Goal: Task Accomplishment & Management: Manage account settings

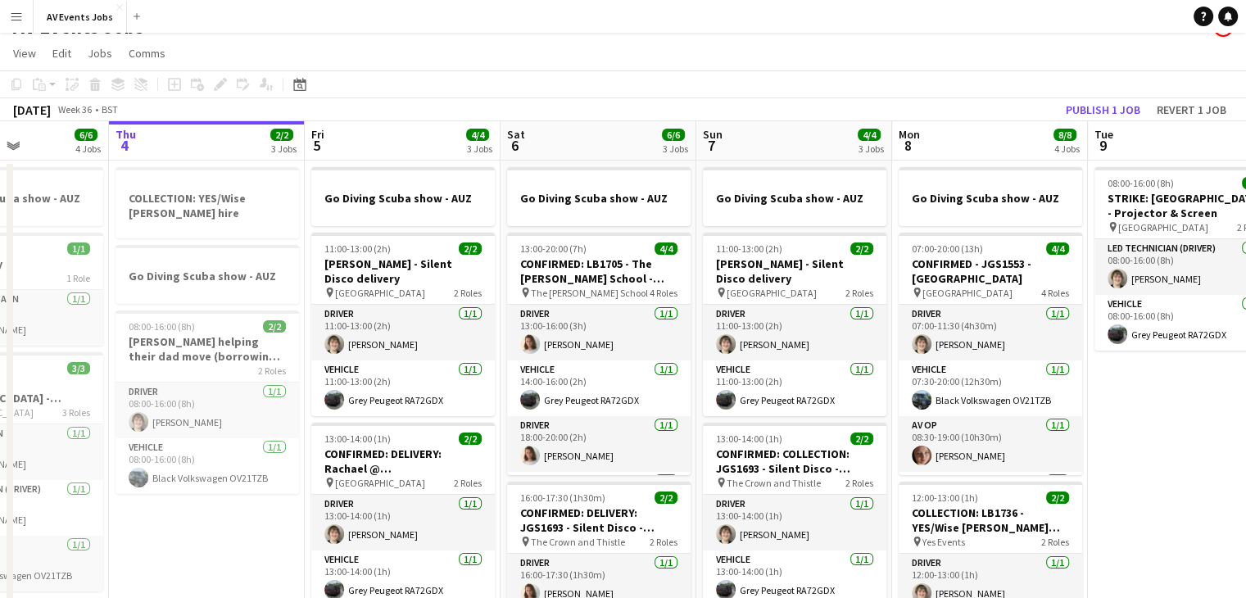
scroll to position [23, 0]
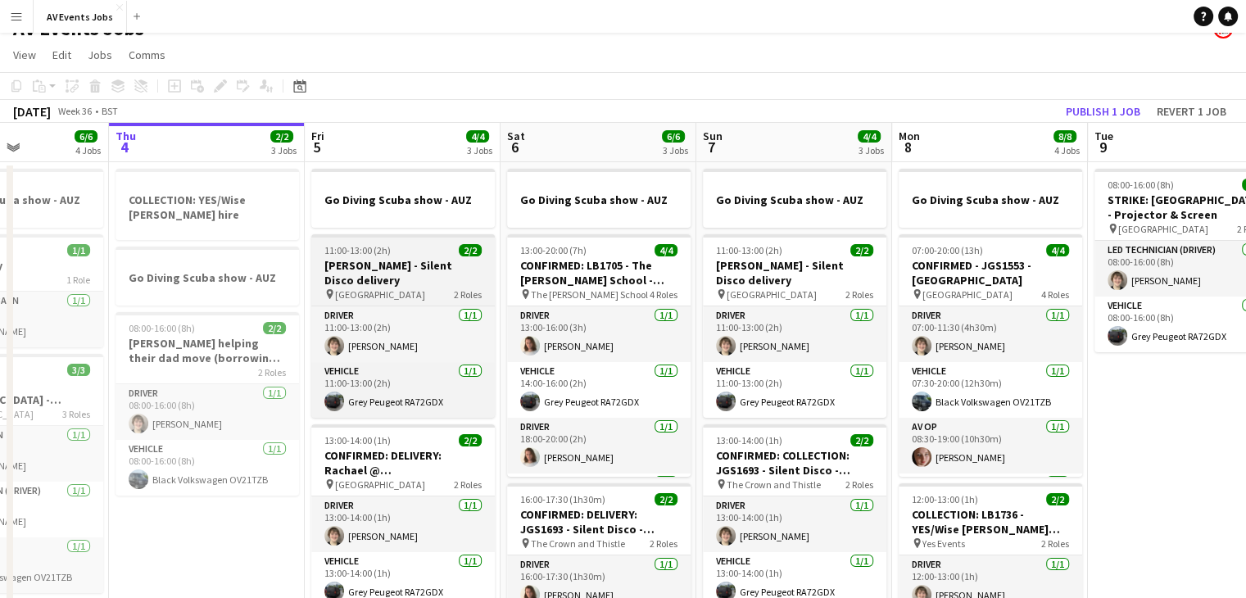
click at [357, 264] on h3 "[PERSON_NAME] - Silent Disco delivery" at bounding box center [402, 272] width 183 height 29
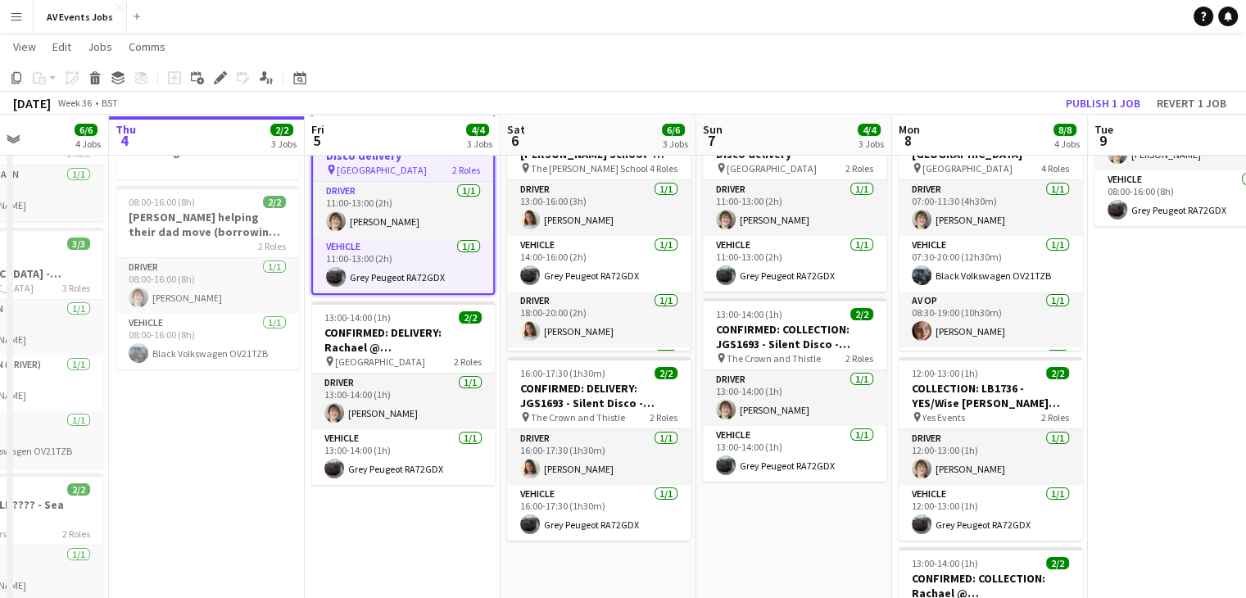
scroll to position [149, 0]
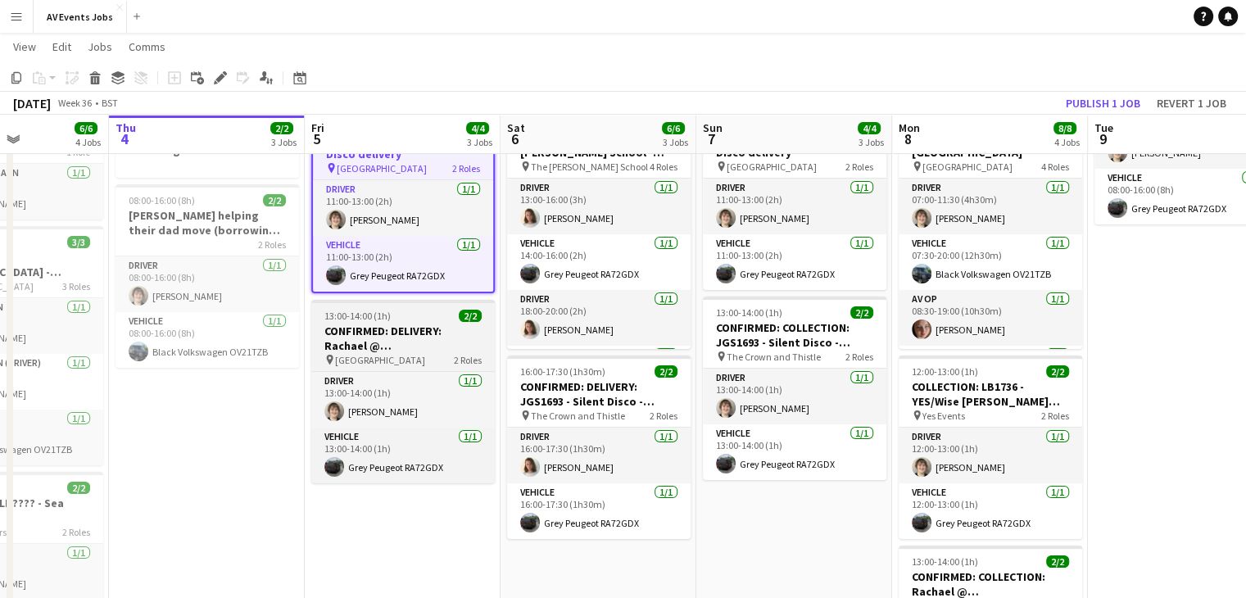
click at [406, 353] on div "pin [GEOGRAPHIC_DATA] 2 Roles" at bounding box center [402, 359] width 183 height 13
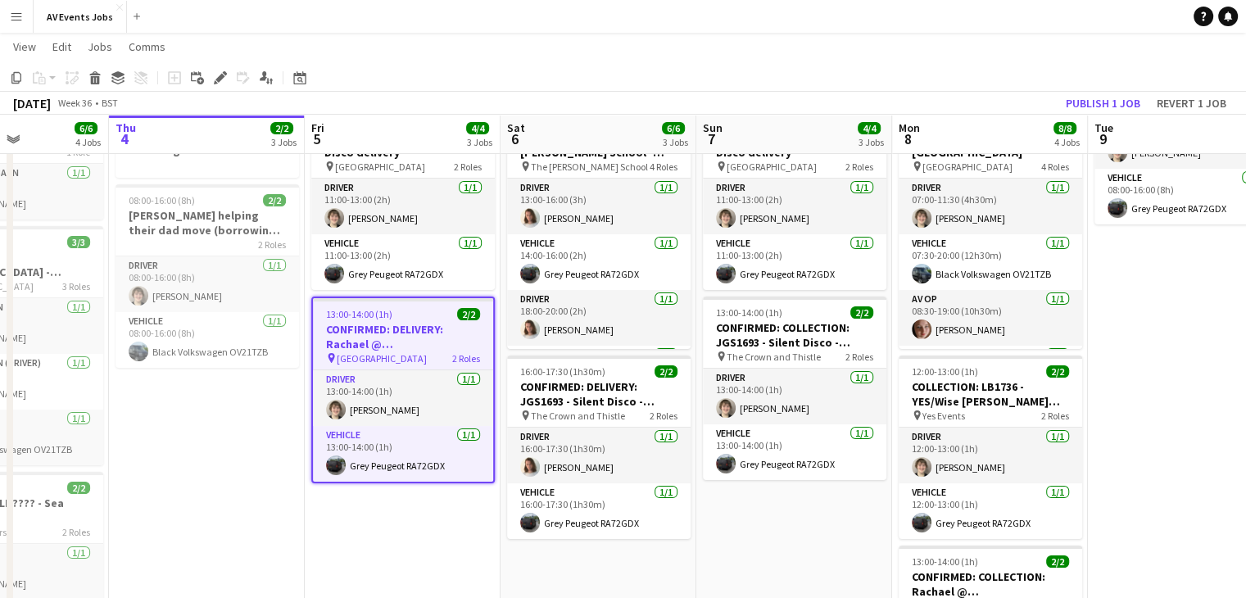
click at [384, 308] on span "13:00-14:00 (1h)" at bounding box center [359, 314] width 66 height 12
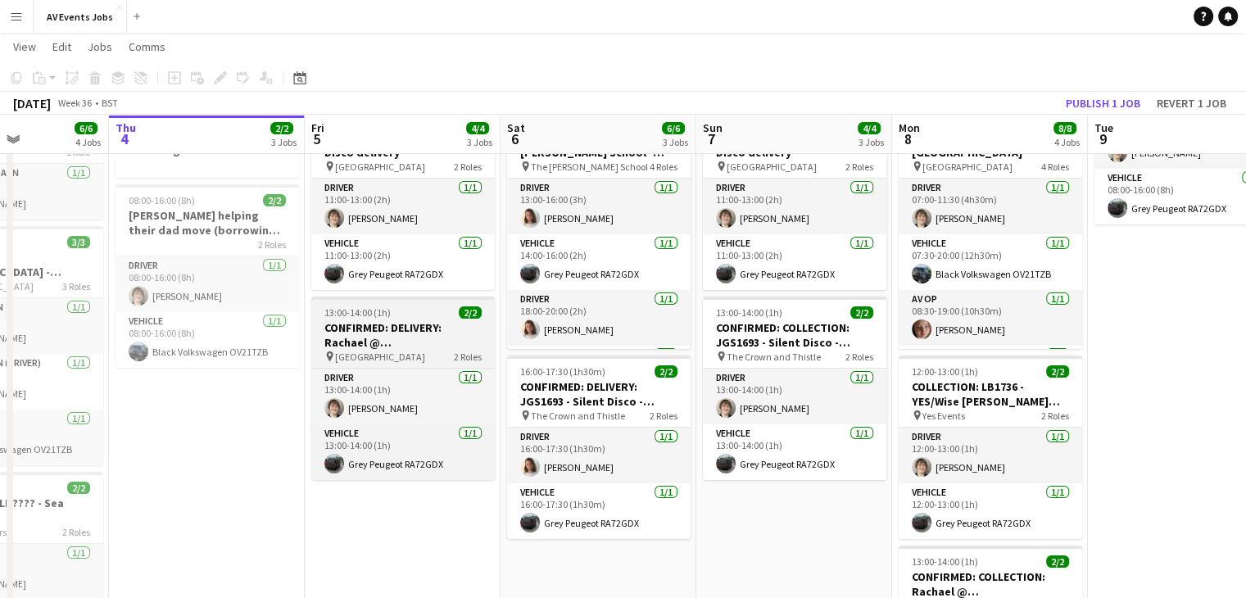
click at [409, 320] on h3 "CONFIRMED: DELIVERY: Rachael @ [GEOGRAPHIC_DATA]" at bounding box center [402, 334] width 183 height 29
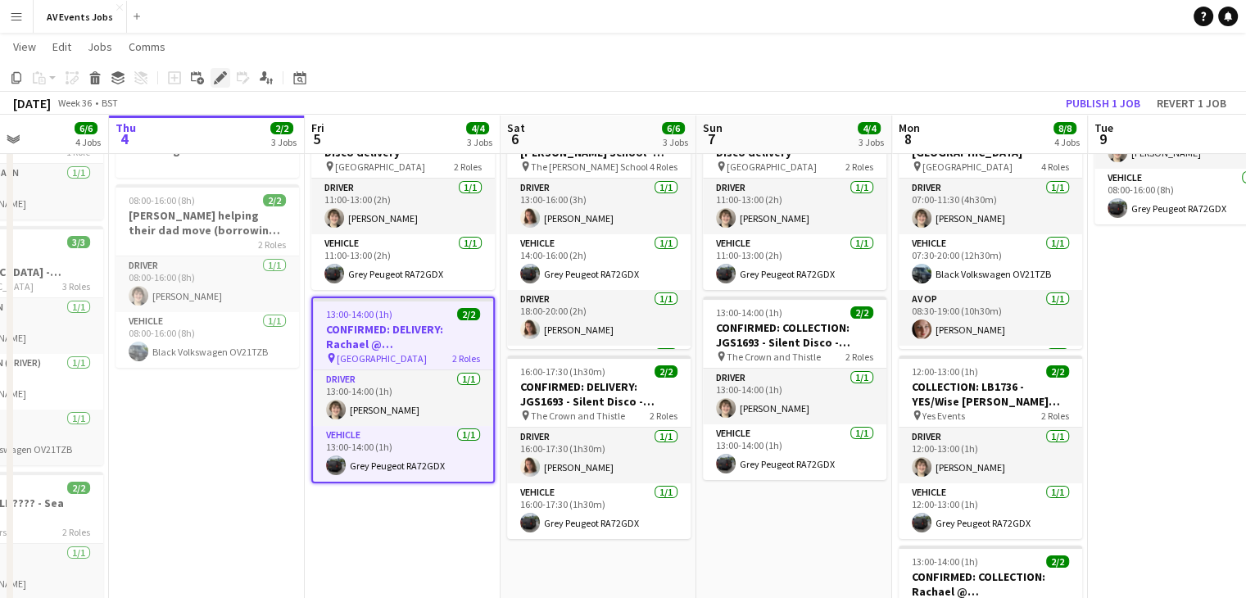
click at [226, 72] on icon "Edit" at bounding box center [220, 77] width 13 height 13
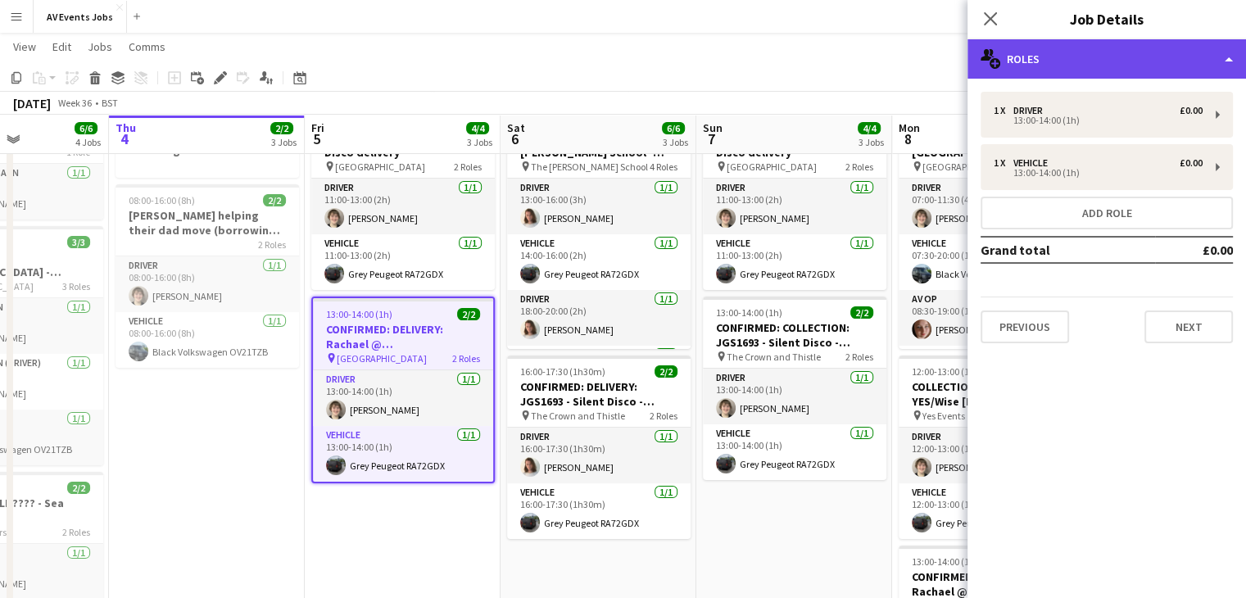
click at [1083, 50] on div "multiple-users-add Roles" at bounding box center [1106, 58] width 278 height 39
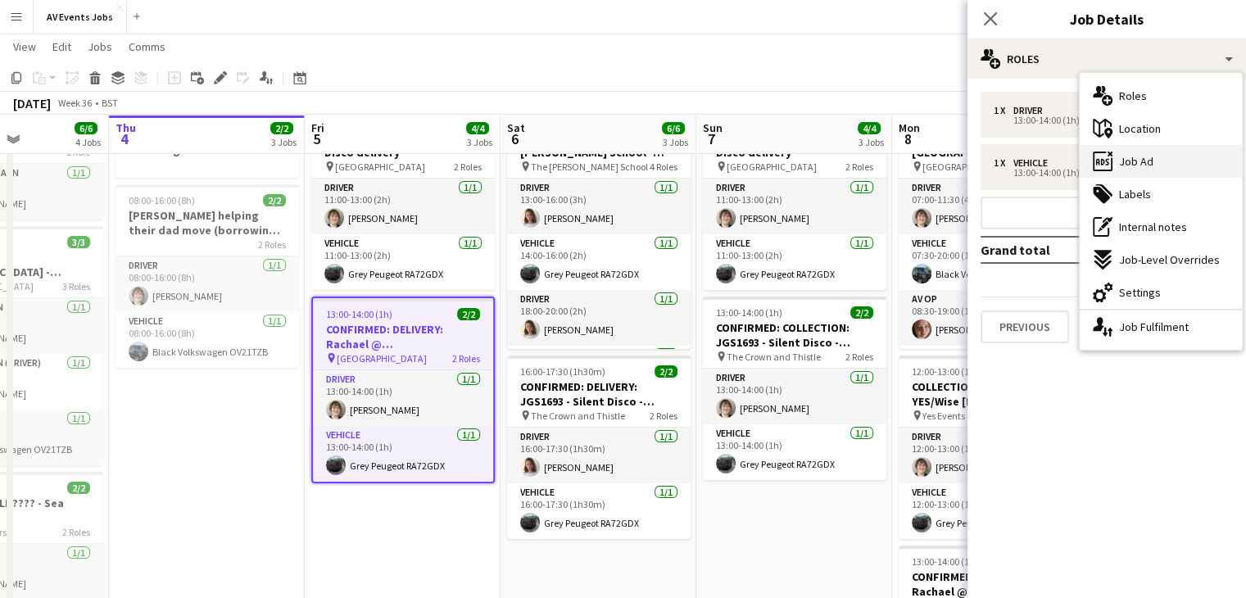
click at [1155, 163] on div "ads-window Job Ad" at bounding box center [1160, 161] width 162 height 33
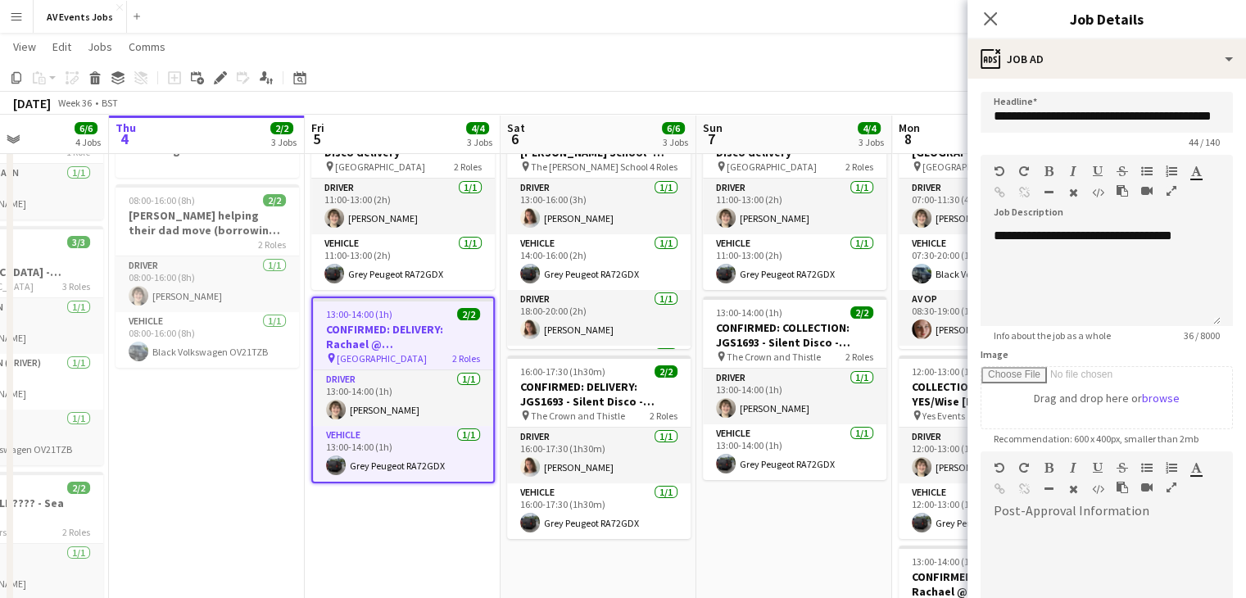
scroll to position [0, 0]
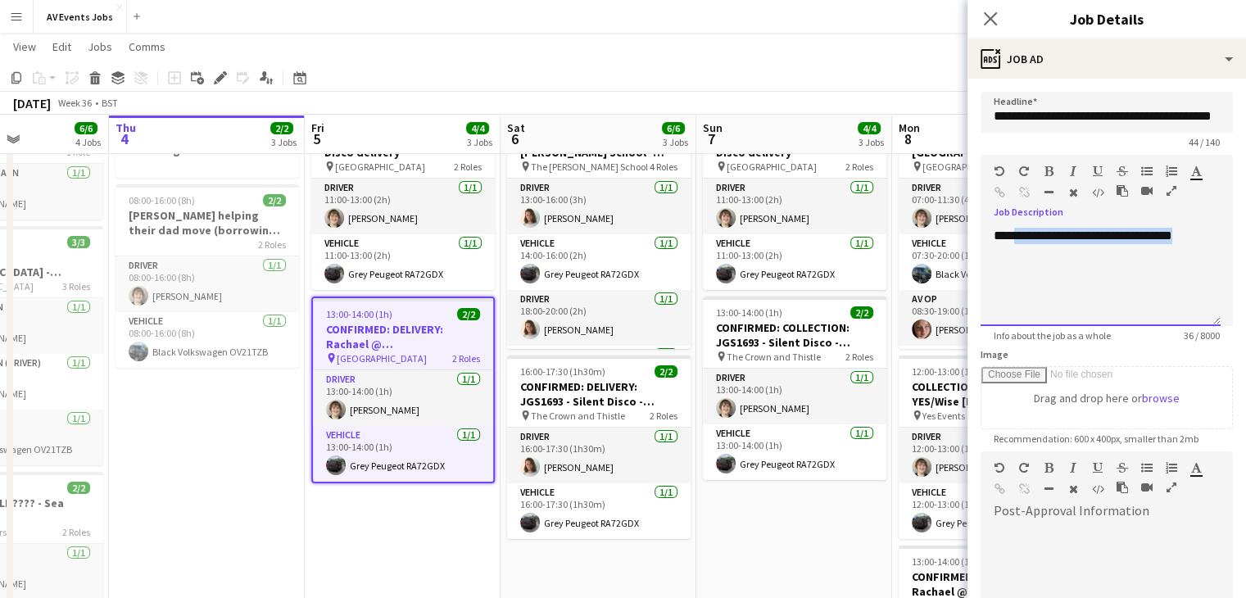
drag, startPoint x: 1206, startPoint y: 231, endPoint x: 1012, endPoint y: 237, distance: 194.2
click at [1012, 237] on div "**********" at bounding box center [1100, 277] width 240 height 98
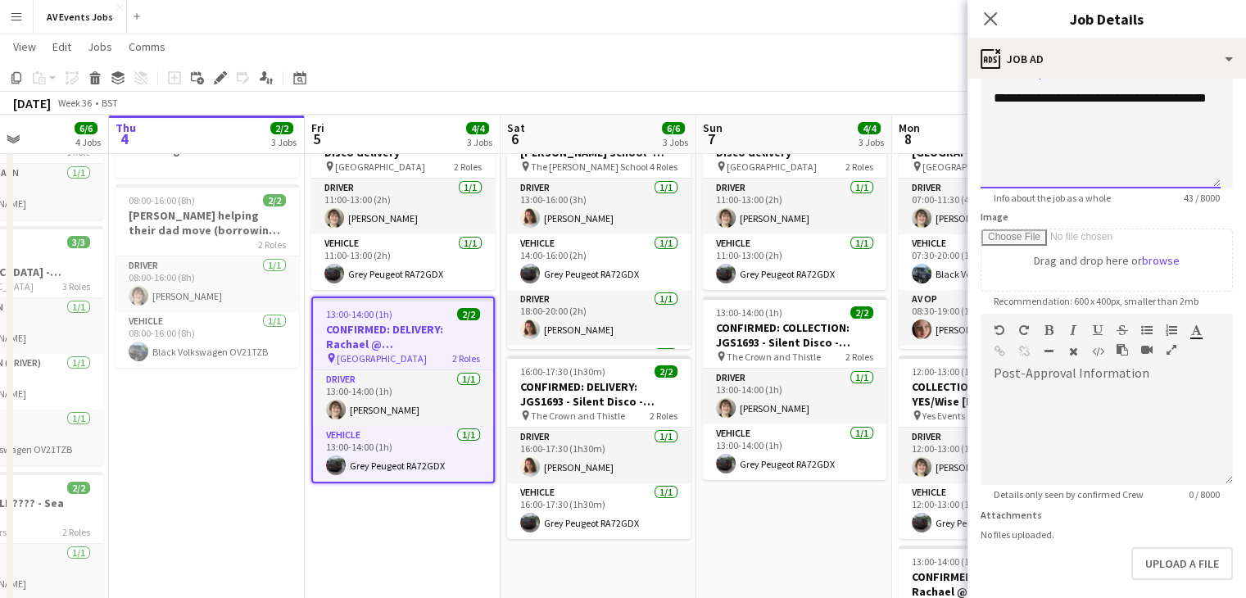
scroll to position [210, 0]
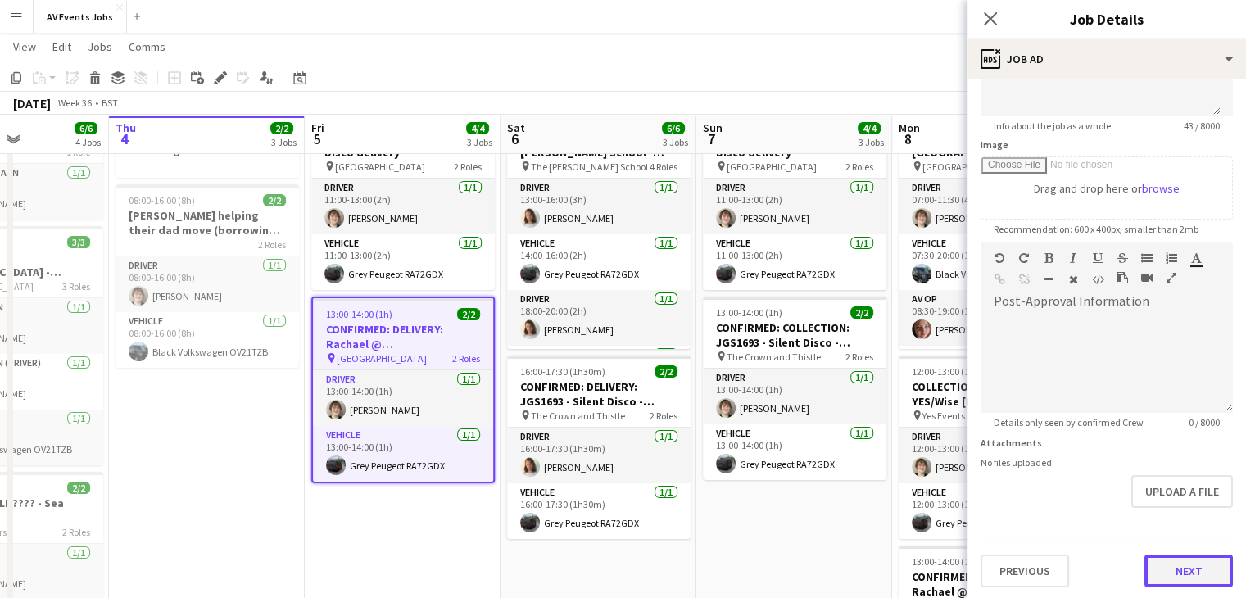
click at [1170, 568] on button "Next" at bounding box center [1188, 570] width 88 height 33
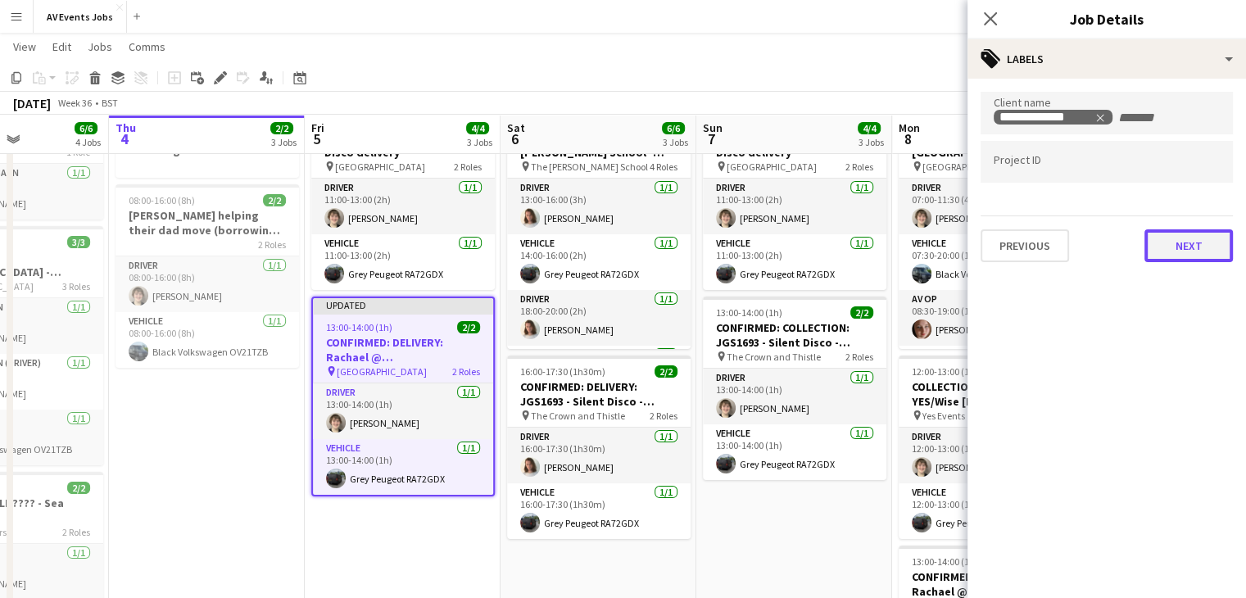
click at [1179, 246] on button "Next" at bounding box center [1188, 245] width 88 height 33
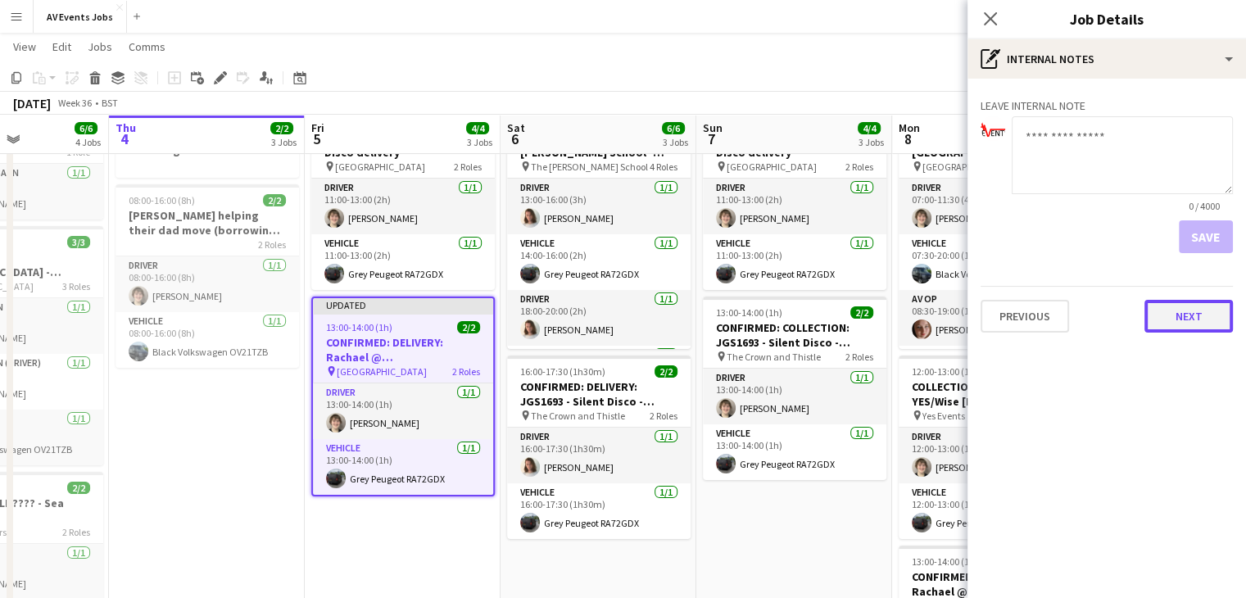
click at [1189, 307] on button "Next" at bounding box center [1188, 316] width 88 height 33
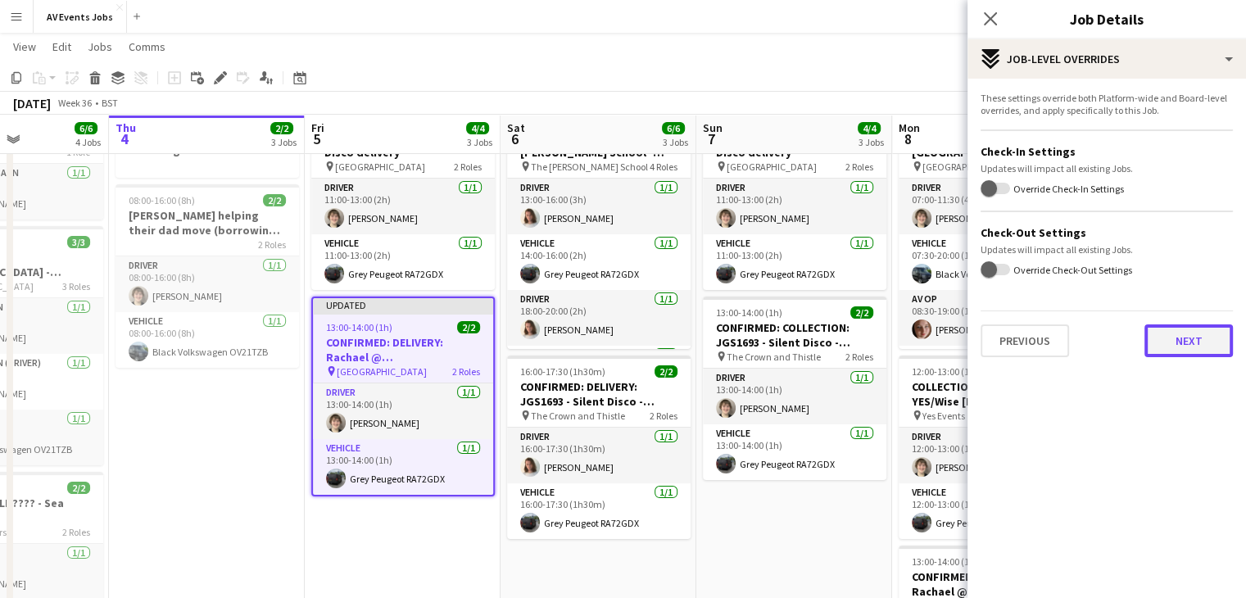
click at [1179, 336] on button "Next" at bounding box center [1188, 340] width 88 height 33
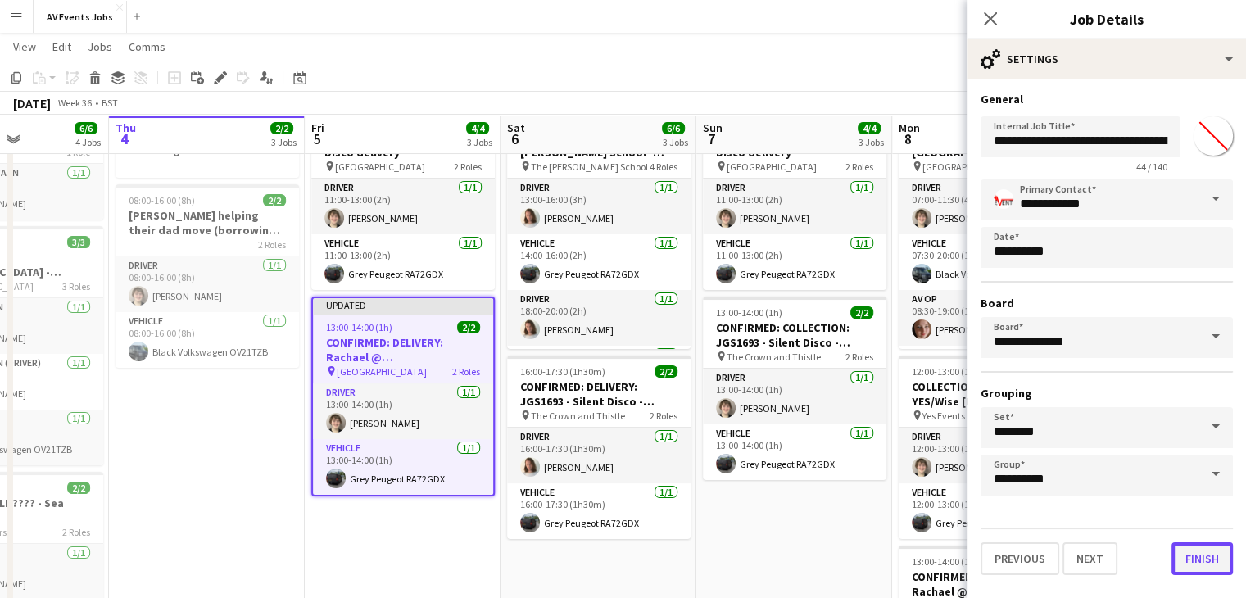
click at [1188, 552] on button "Finish" at bounding box center [1201, 558] width 61 height 33
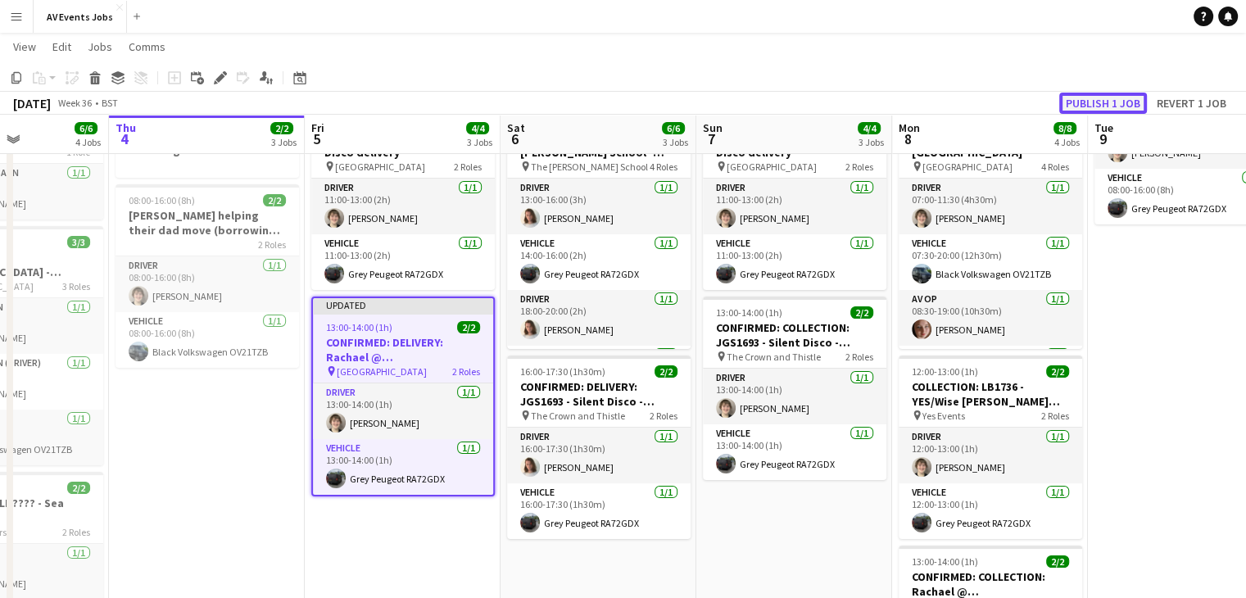
click at [1095, 102] on button "Publish 1 job" at bounding box center [1103, 103] width 88 height 21
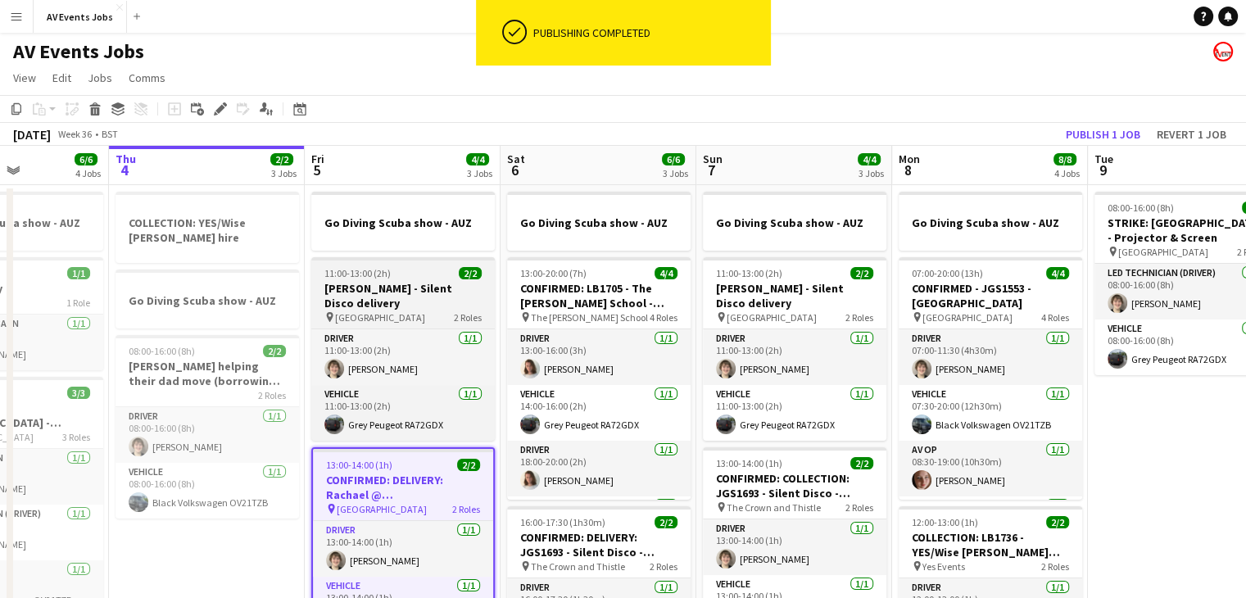
click at [355, 278] on span "11:00-13:00 (2h)" at bounding box center [357, 273] width 66 height 12
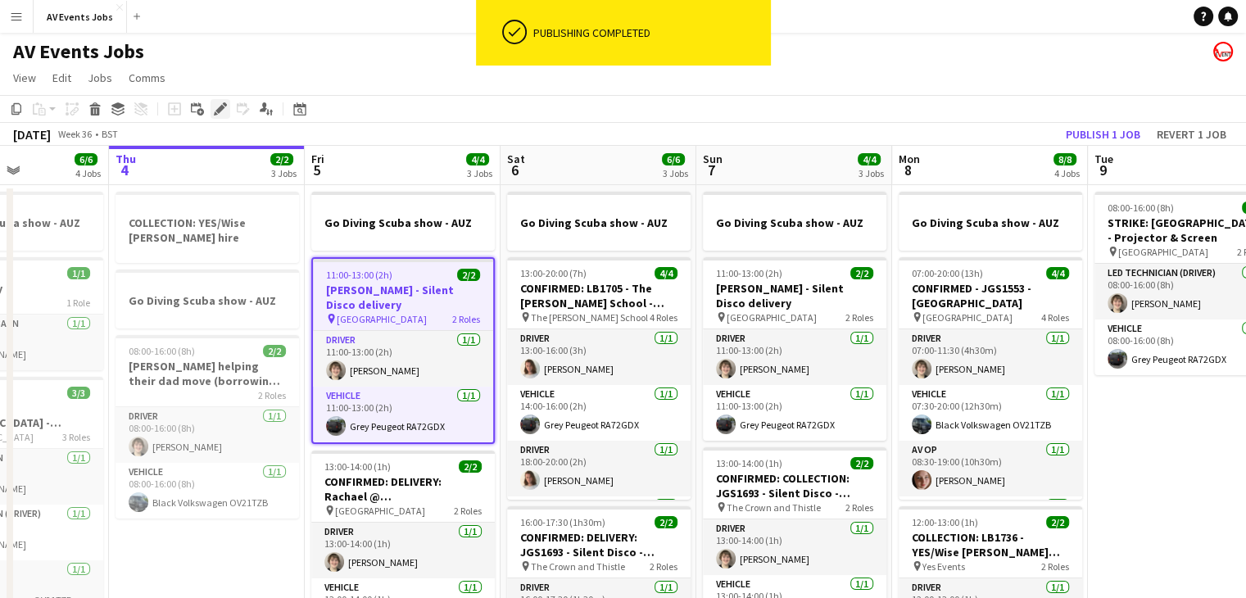
click at [216, 107] on icon "Edit" at bounding box center [220, 108] width 13 height 13
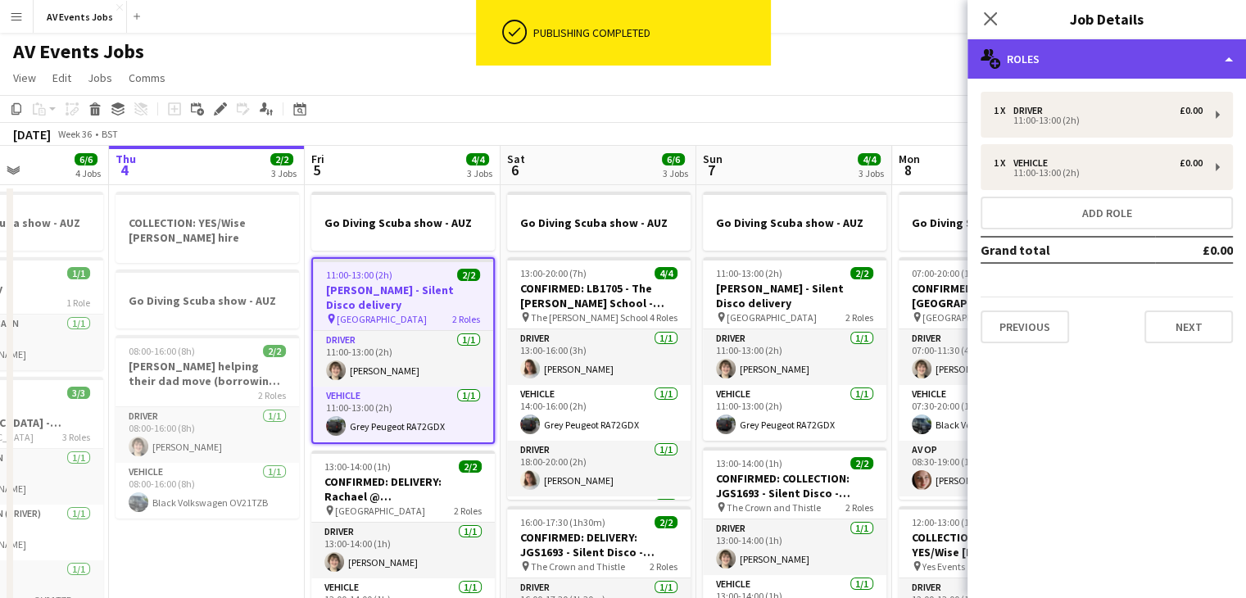
click at [1066, 50] on div "multiple-users-add Roles" at bounding box center [1106, 58] width 278 height 39
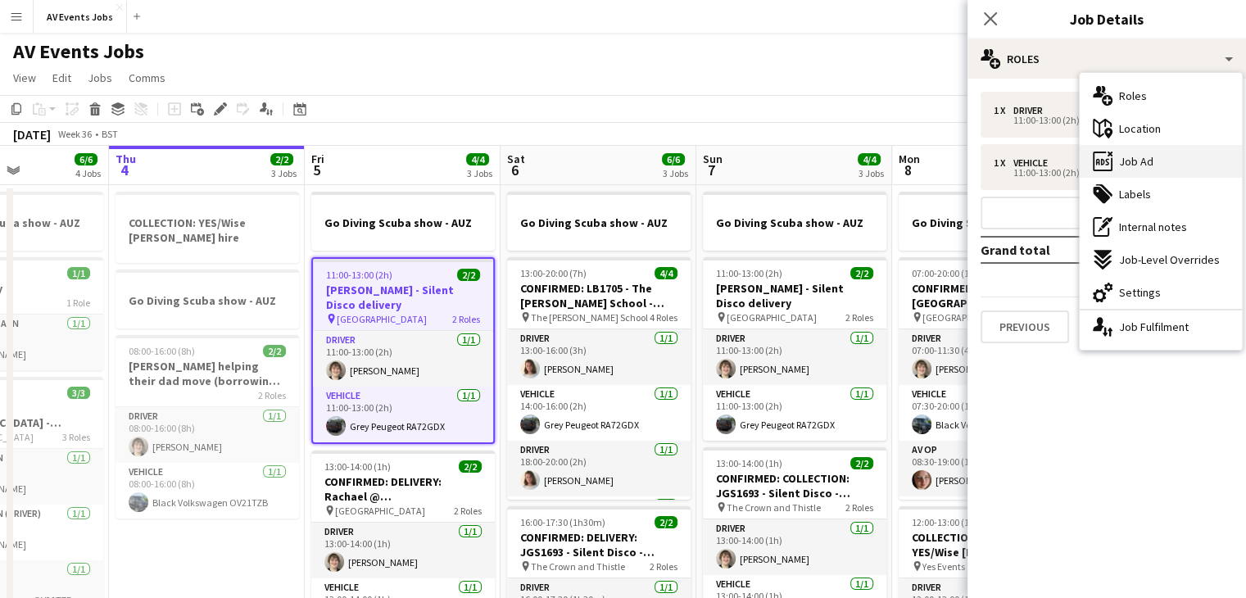
click at [1117, 159] on div "ads-window Job Ad" at bounding box center [1160, 161] width 162 height 33
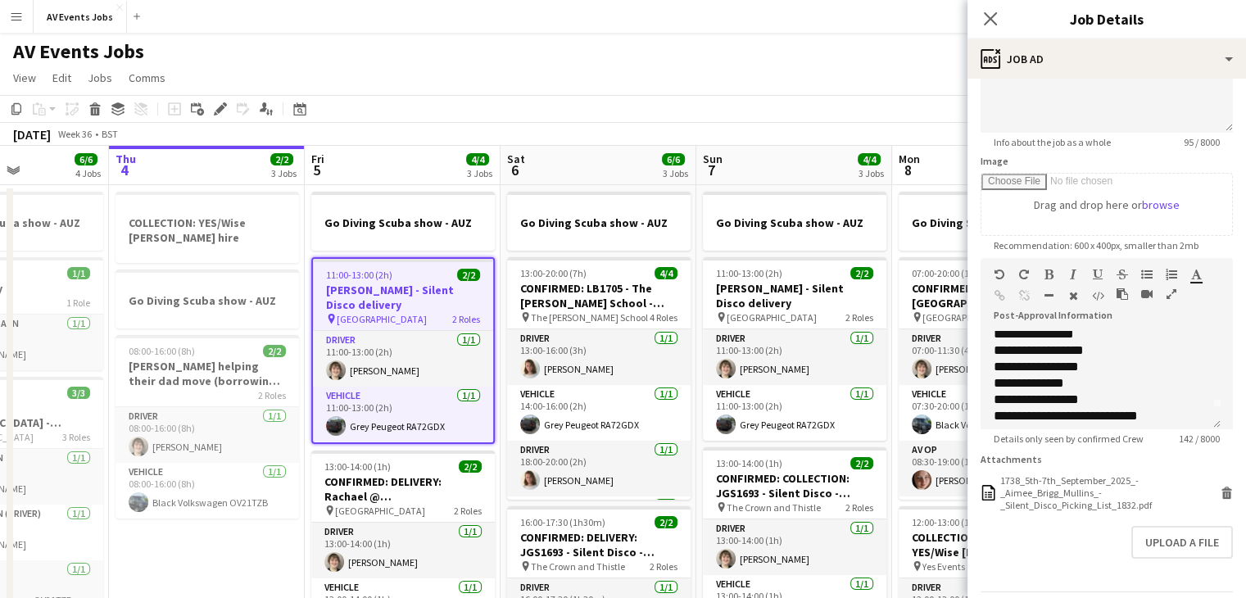
scroll to position [29, 0]
click at [1158, 410] on div "**********" at bounding box center [1100, 408] width 214 height 16
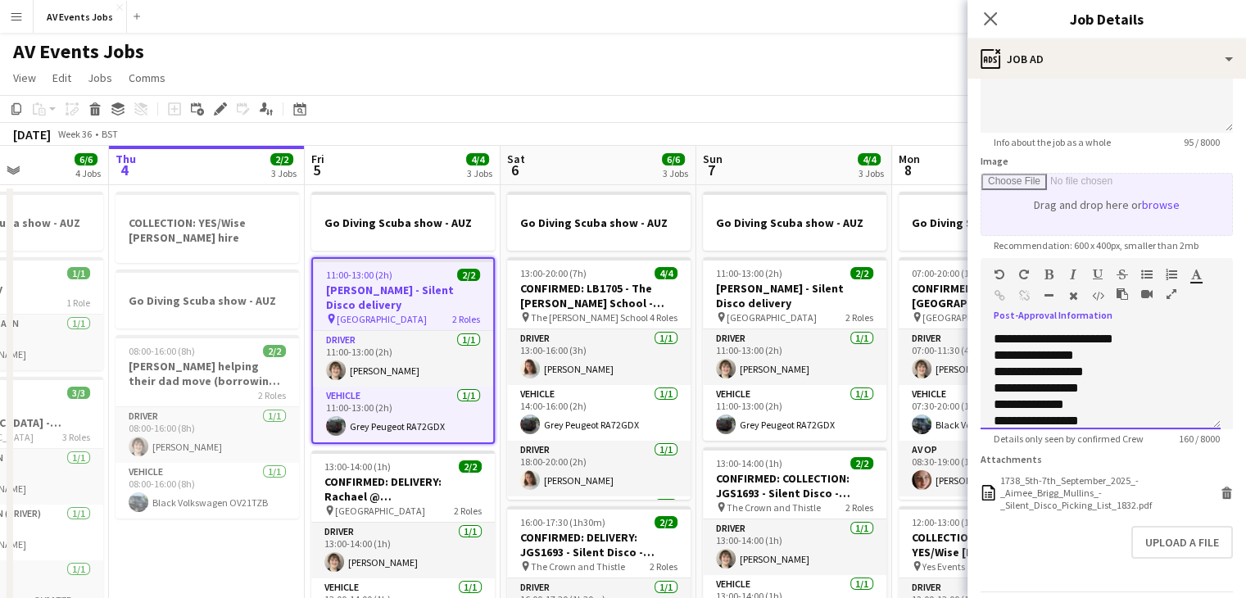
scroll to position [0, 0]
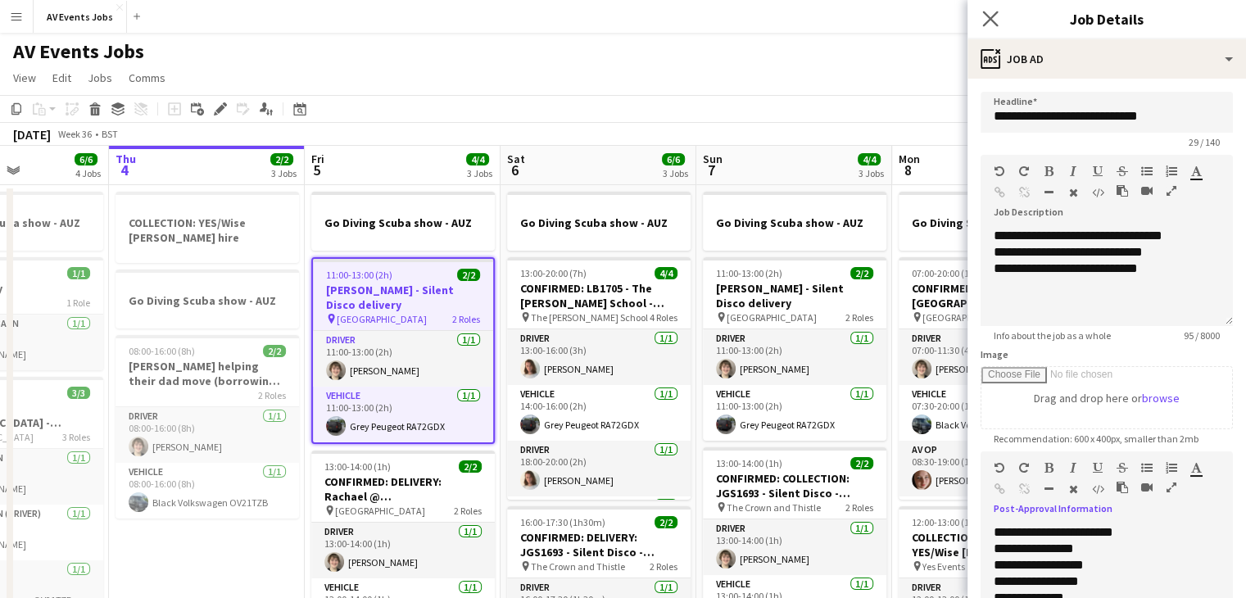
click at [991, 7] on app-icon "Close pop-in" at bounding box center [991, 19] width 24 height 24
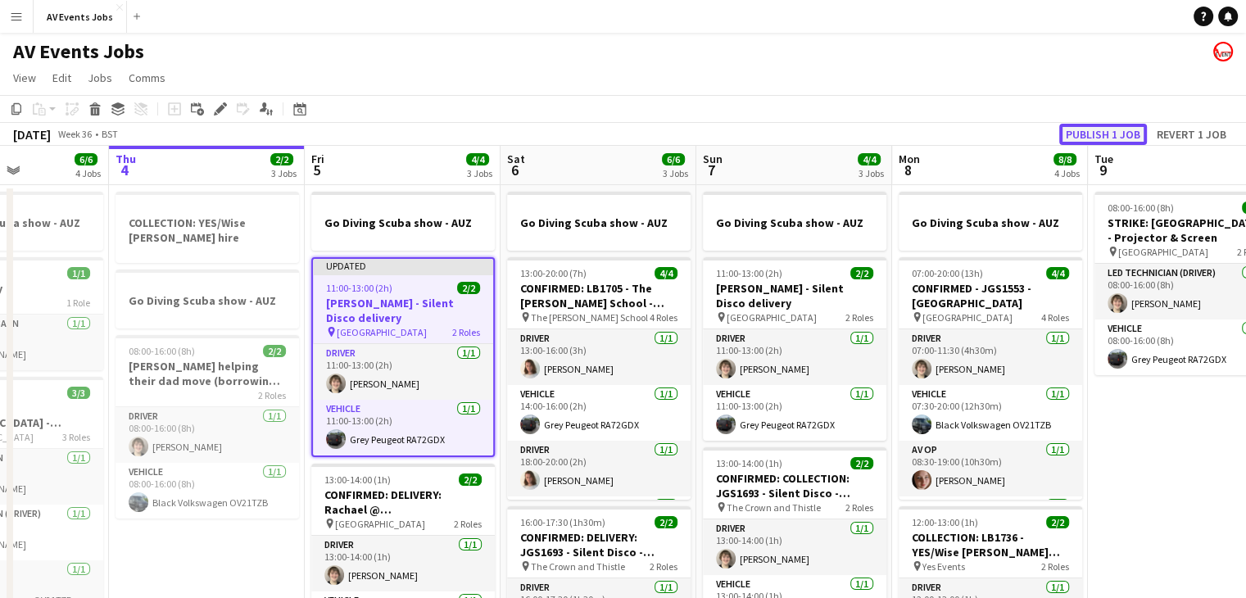
click at [1117, 135] on button "Publish 1 job" at bounding box center [1103, 134] width 88 height 21
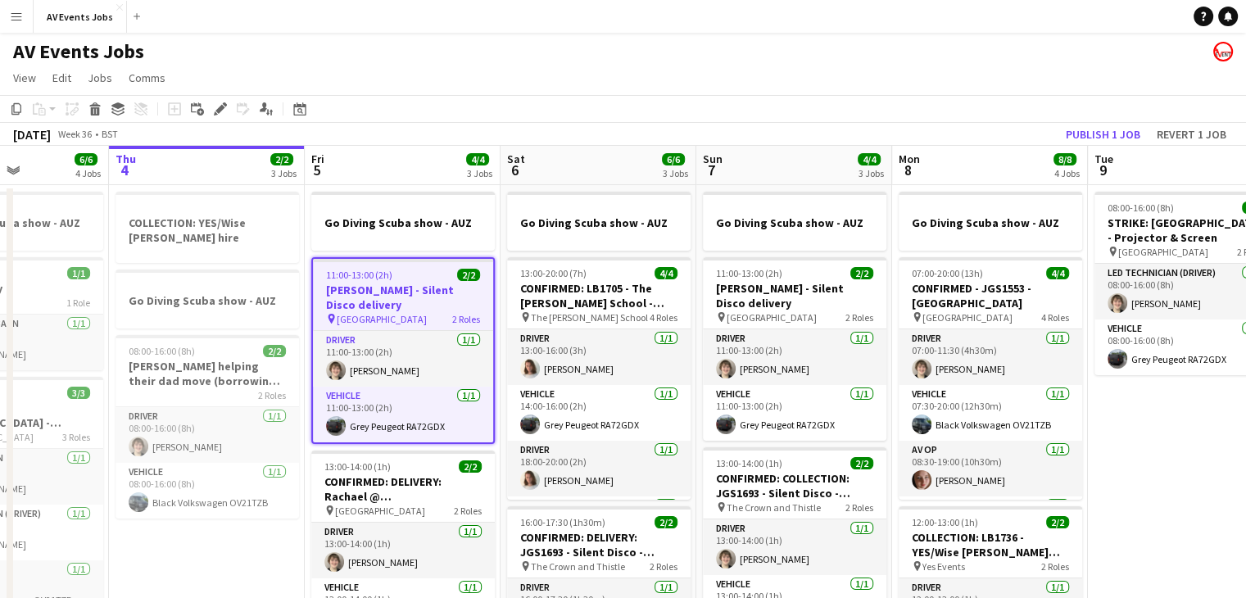
click at [419, 279] on div "11:00-13:00 (2h) 2/2" at bounding box center [403, 275] width 180 height 12
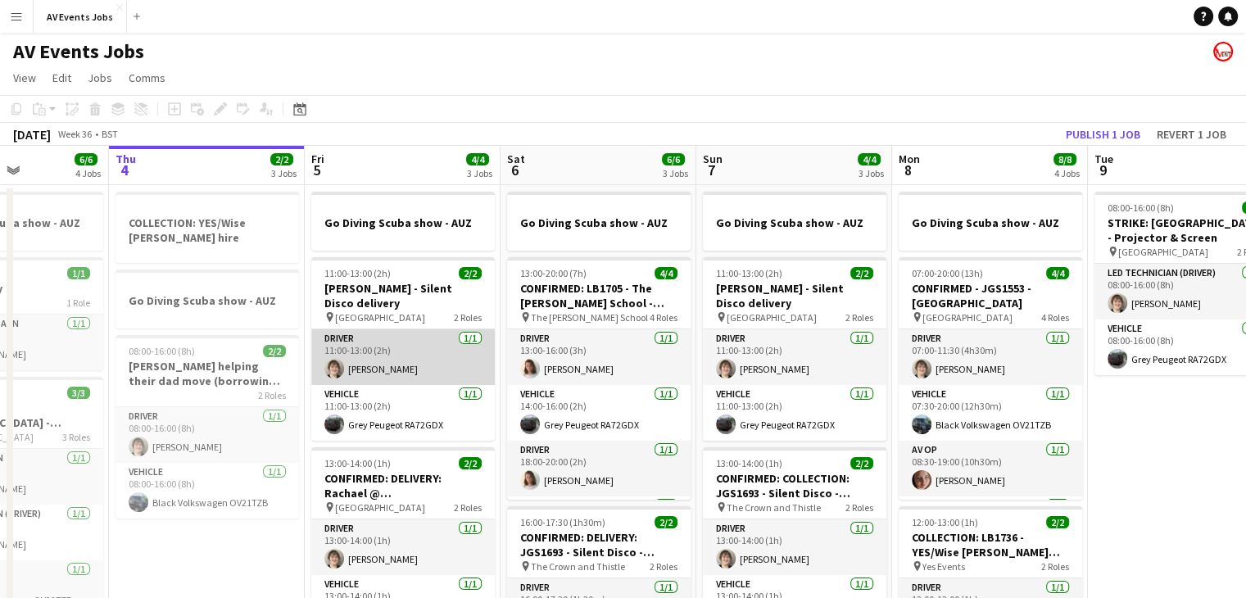
click at [416, 329] on app-card-role "Driver [DATE] 11:00-13:00 (2h) [PERSON_NAME]" at bounding box center [402, 357] width 183 height 56
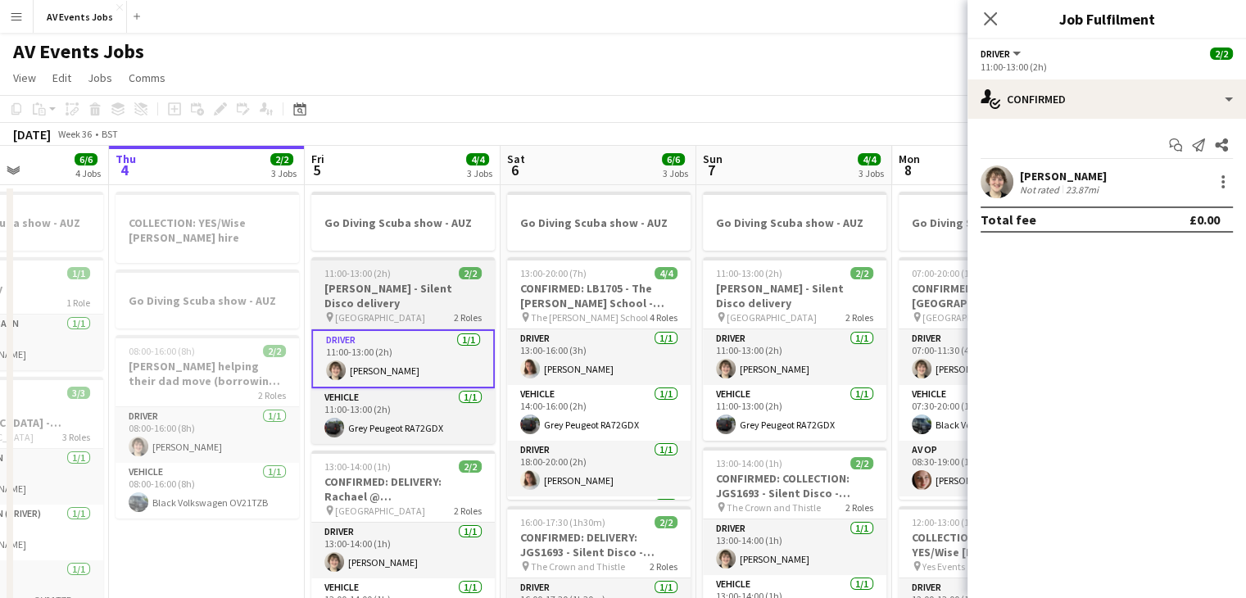
click at [409, 278] on div "11:00-13:00 (2h) 2/2" at bounding box center [402, 273] width 183 height 12
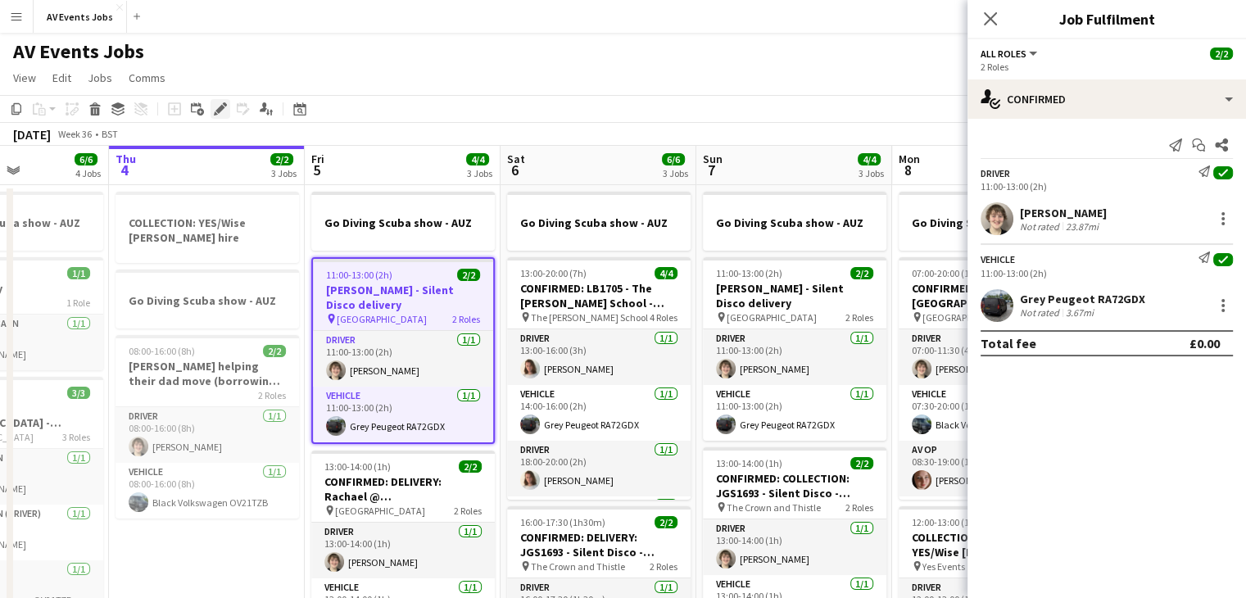
click at [215, 115] on icon at bounding box center [216, 113] width 4 height 4
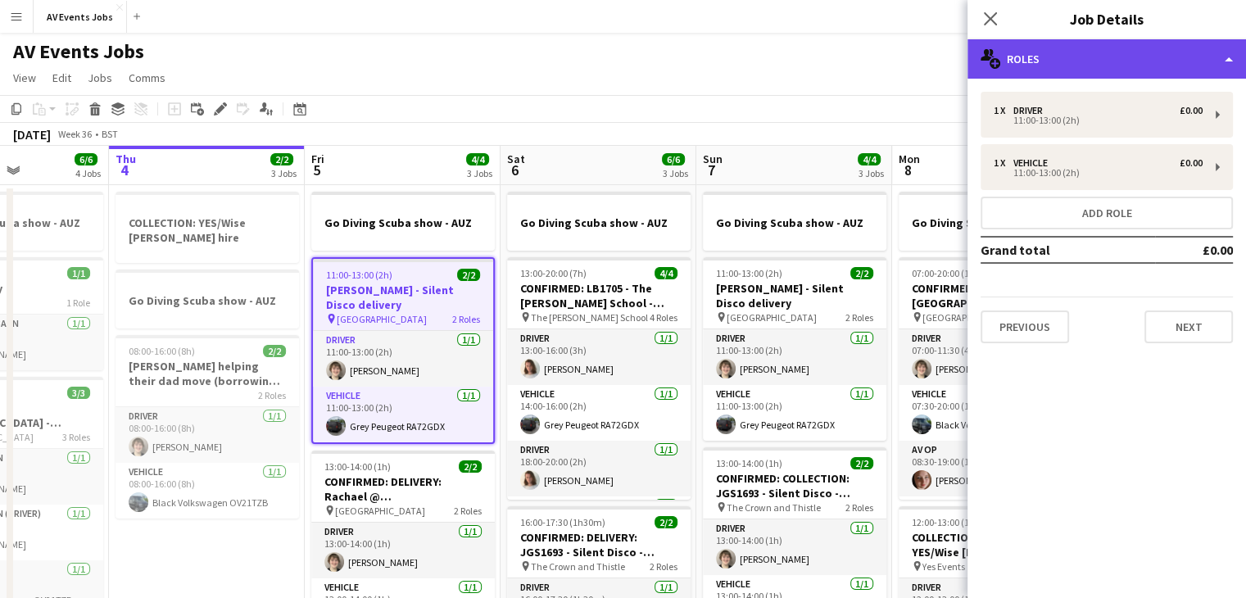
click at [1088, 66] on div "multiple-users-add Roles" at bounding box center [1106, 58] width 278 height 39
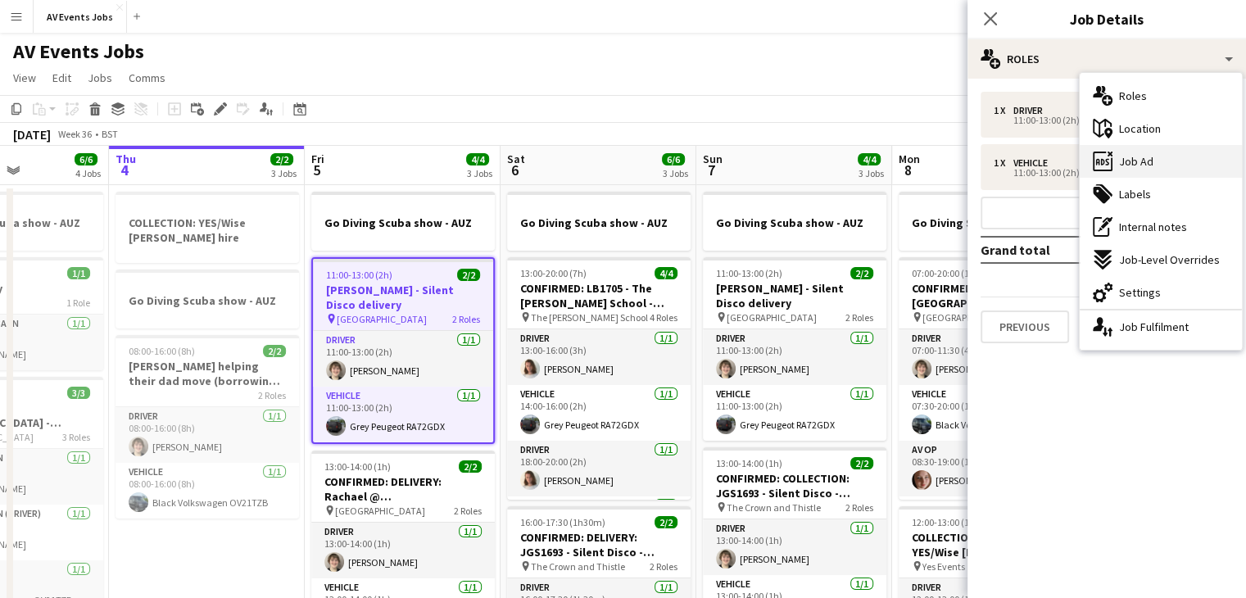
click at [1159, 152] on div "ads-window Job Ad" at bounding box center [1160, 161] width 162 height 33
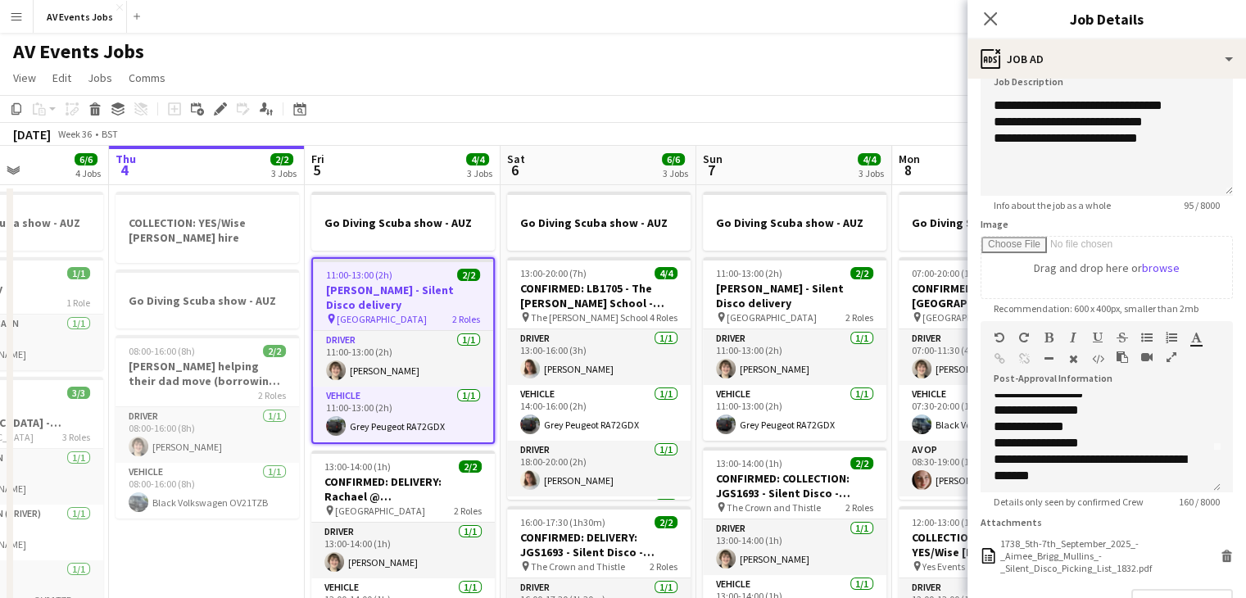
scroll to position [46, 0]
